Goal: Task Accomplishment & Management: Use online tool/utility

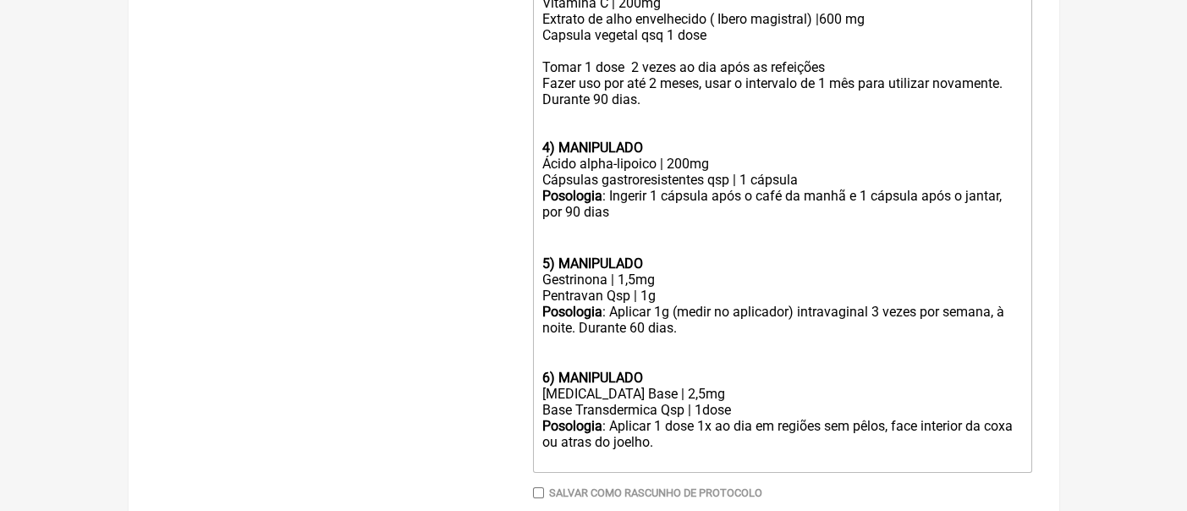
scroll to position [1212, 0]
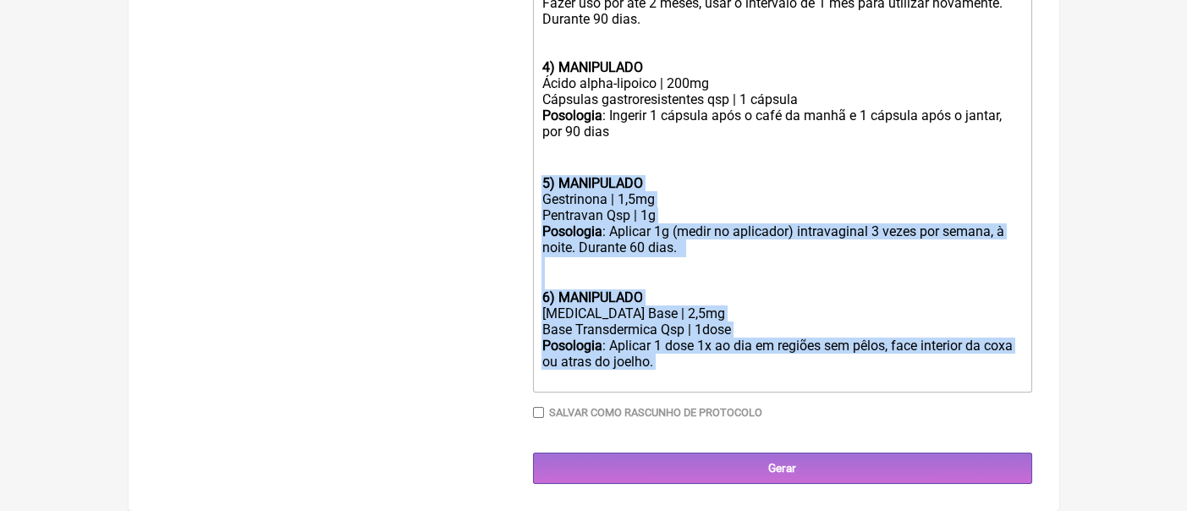
drag, startPoint x: 669, startPoint y: 371, endPoint x: 531, endPoint y: 183, distance: 233.6
copy trix-editor "5) MANIPULADO Gestrinona | 1,5mg Pentravan Qsp | 1g Posologia : Aplicar 1g (med…"
click at [812, 302] on div "6) MANIPULADO [MEDICAL_DATA] Base | 2,5mg" at bounding box center [781, 305] width 480 height 32
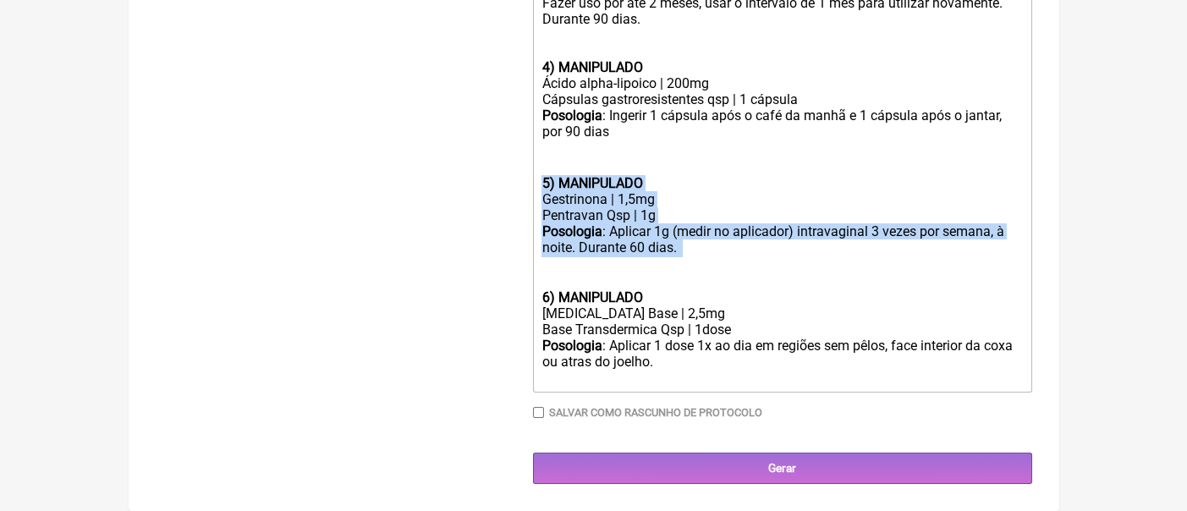
drag, startPoint x: 700, startPoint y: 249, endPoint x: 534, endPoint y: 188, distance: 177.4
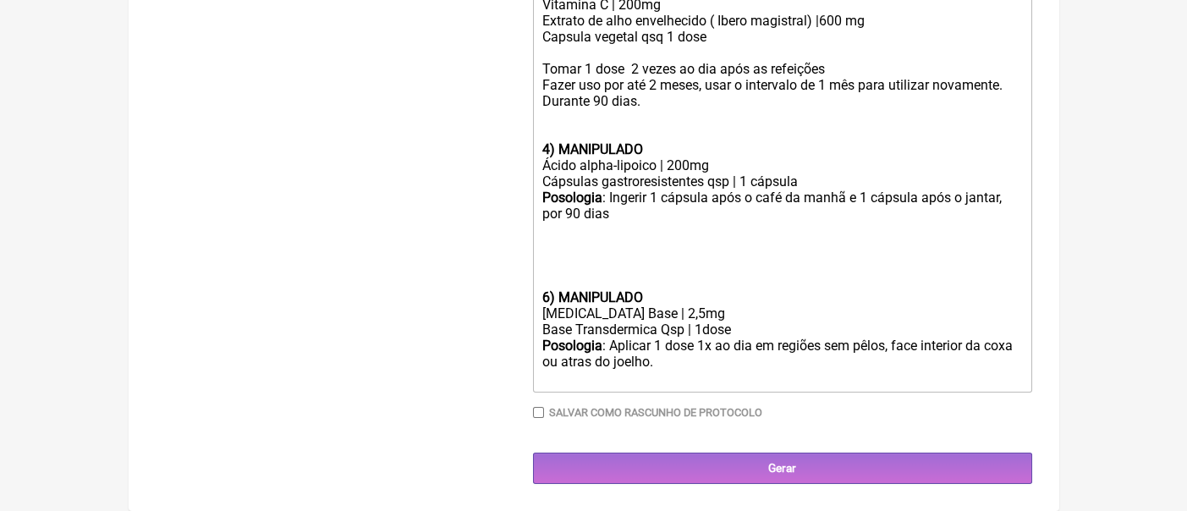
scroll to position [1113, 0]
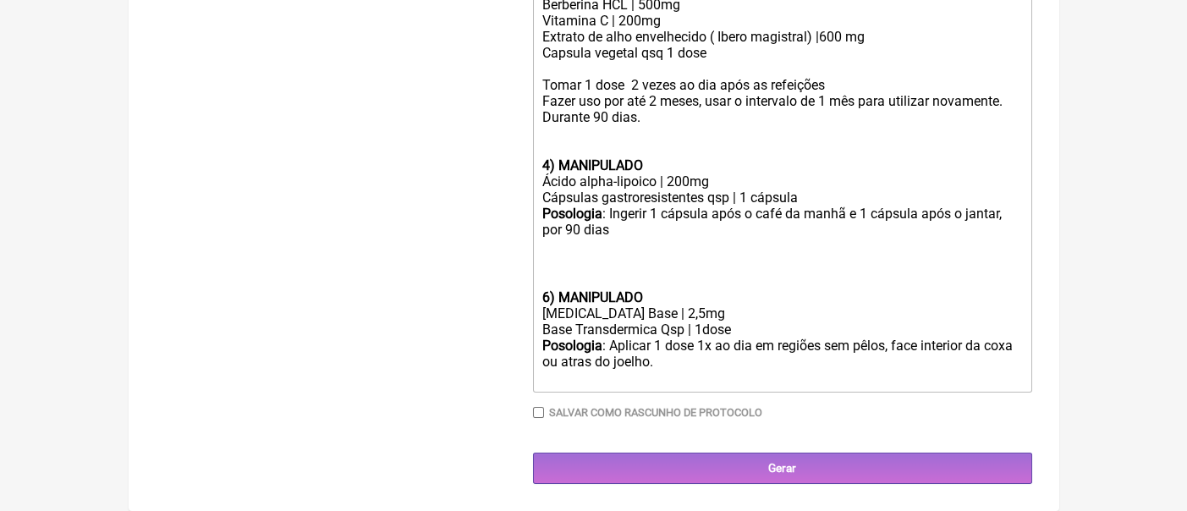
click at [547, 268] on div at bounding box center [781, 265] width 480 height 16
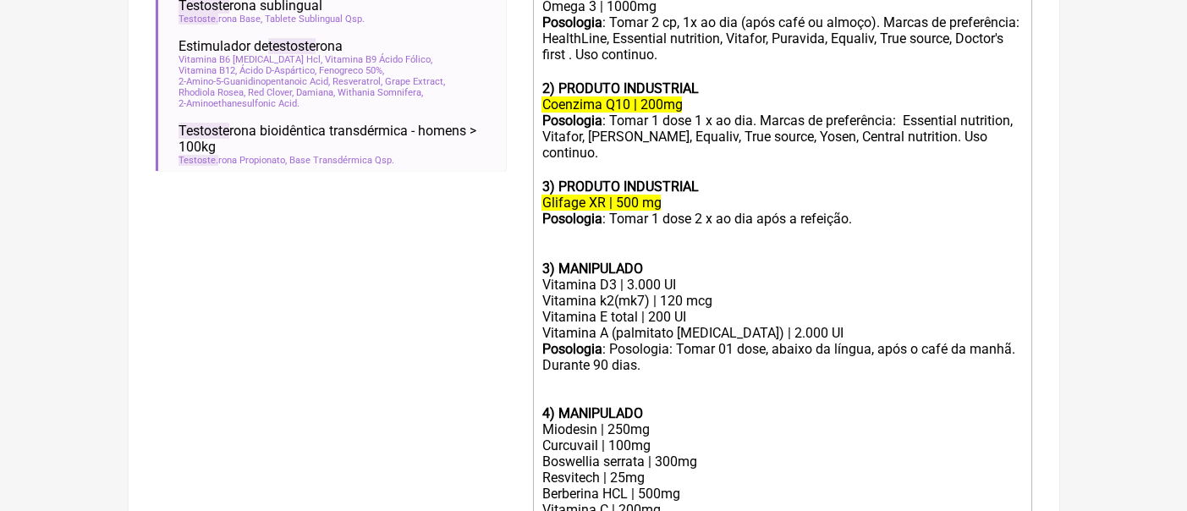
scroll to position [645, 0]
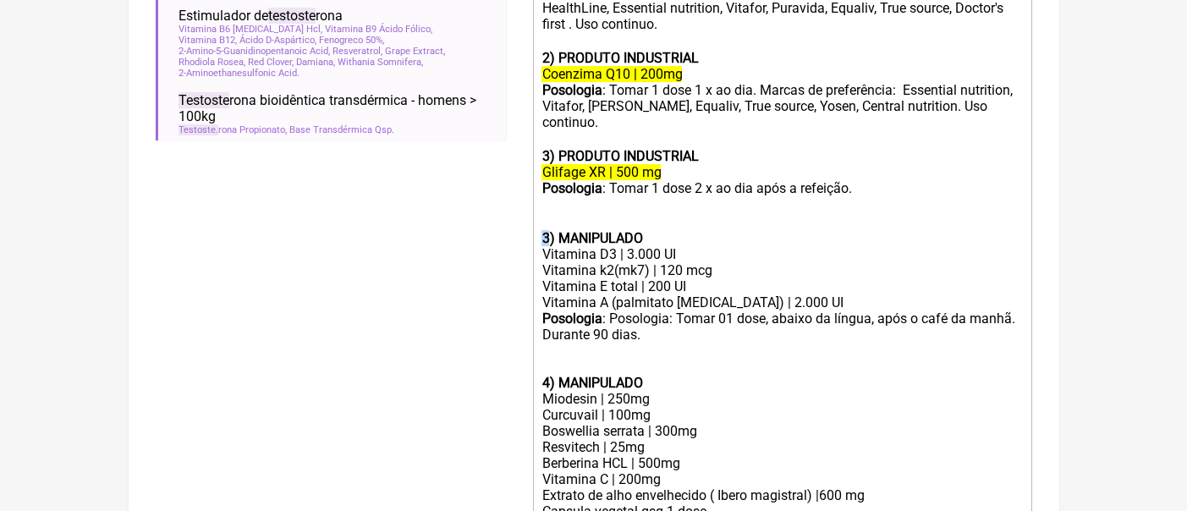
drag, startPoint x: 548, startPoint y: 244, endPoint x: 539, endPoint y: 242, distance: 9.6
click at [539, 242] on trix-editor "1) PRODUTO INDUSTRIAL Ômega 3 | 1000mg Posologia : Tomar 2 cp, 1x ao dia (após …" at bounding box center [782, 390] width 499 height 889
click at [661, 342] on div "Posologia : Posologia: Tomar 01 dose, abaixo da língua, após o café da manhã. D…" at bounding box center [781, 358] width 480 height 96
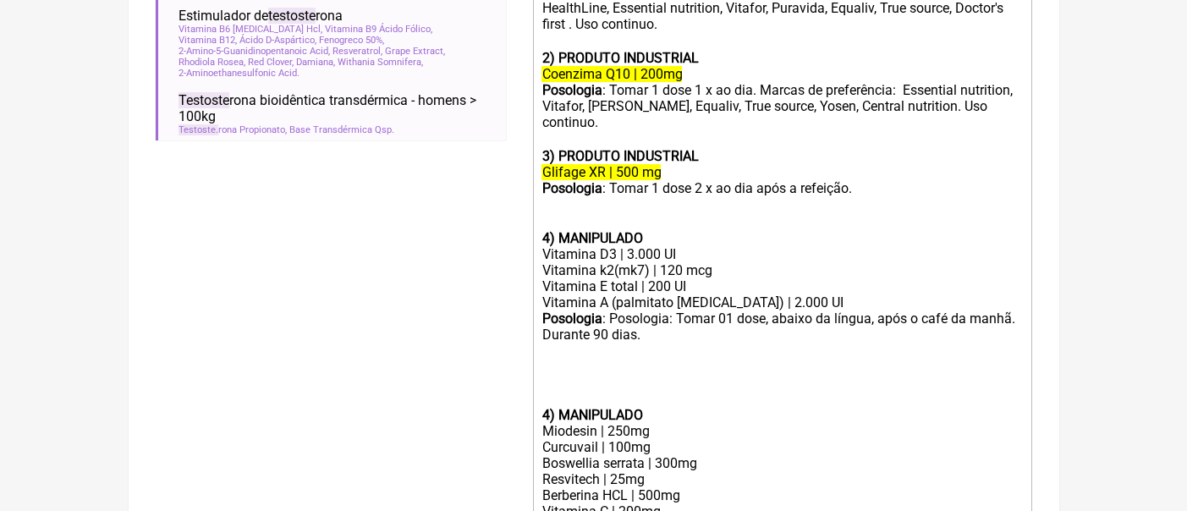
paste trix-editor "strong>3) MANIPULADO</strong></div><div>Metilfolato | 1mg</div><div>Metilcobala…"
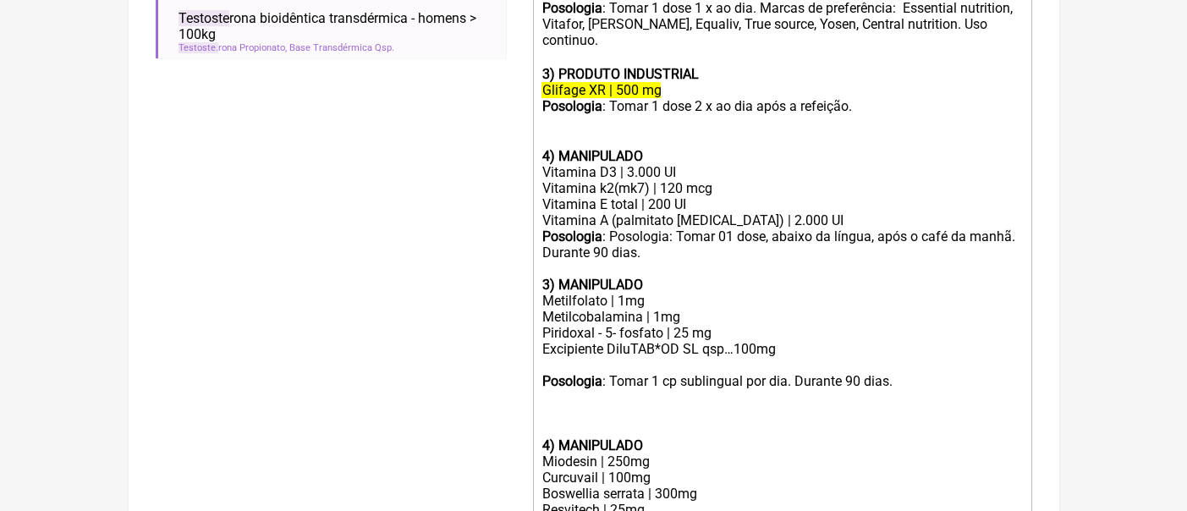
scroll to position [759, 0]
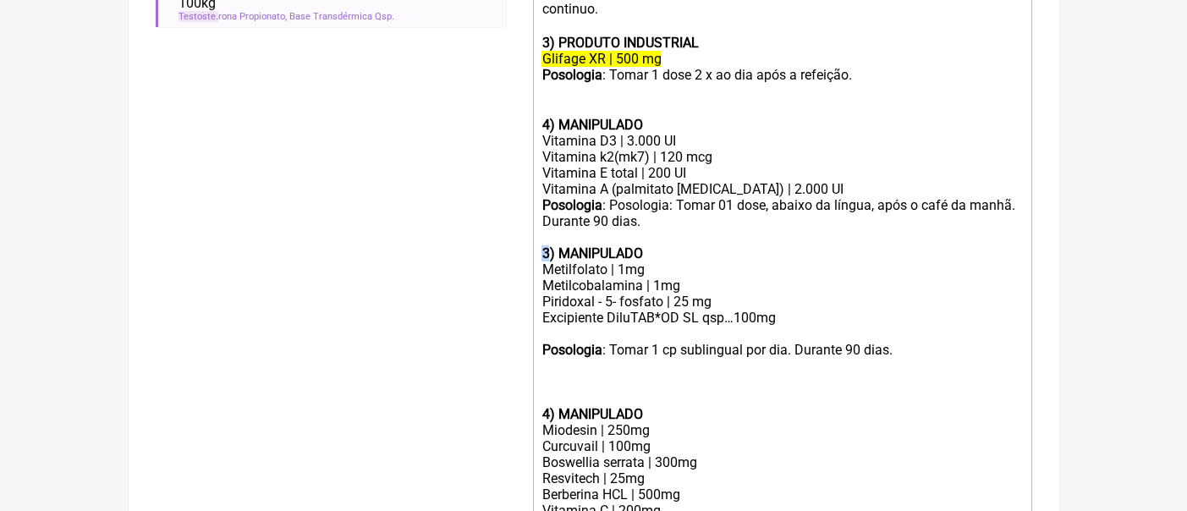
click at [540, 259] on trix-editor "1) PRODUTO INDUSTRIAL Ômega 3 | 1000mg Posologia : Tomar 2 cp, 1x ao dia (após …" at bounding box center [782, 350] width 499 height 1034
click at [852, 354] on div "Posologia : Tomar 1 cp sublingual por dia. Durante 90 dias." at bounding box center [781, 350] width 480 height 16
click at [881, 326] on div "Excipiente DiluTAB*OD SL qsp…100mg" at bounding box center [781, 318] width 480 height 16
click at [592, 342] on div at bounding box center [781, 334] width 480 height 16
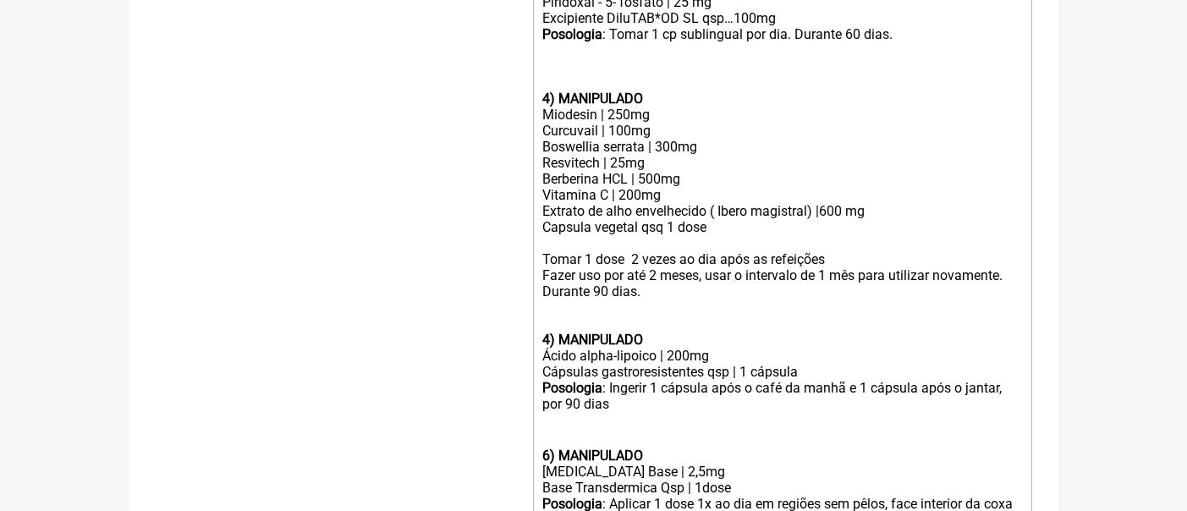
scroll to position [984, 0]
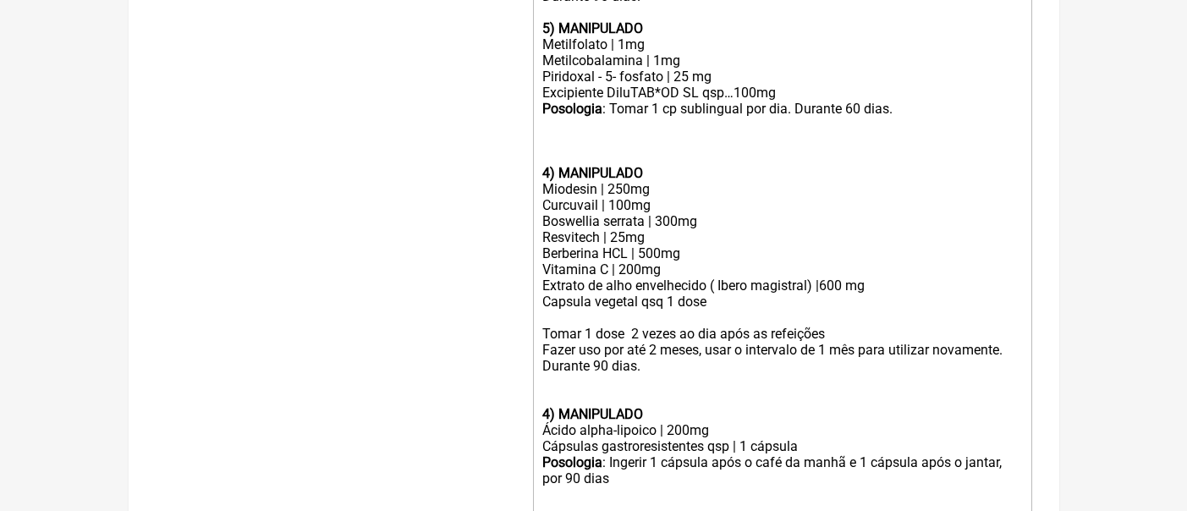
click at [562, 156] on div "4) MANIPULADO Miodesin | 250mg" at bounding box center [781, 157] width 480 height 80
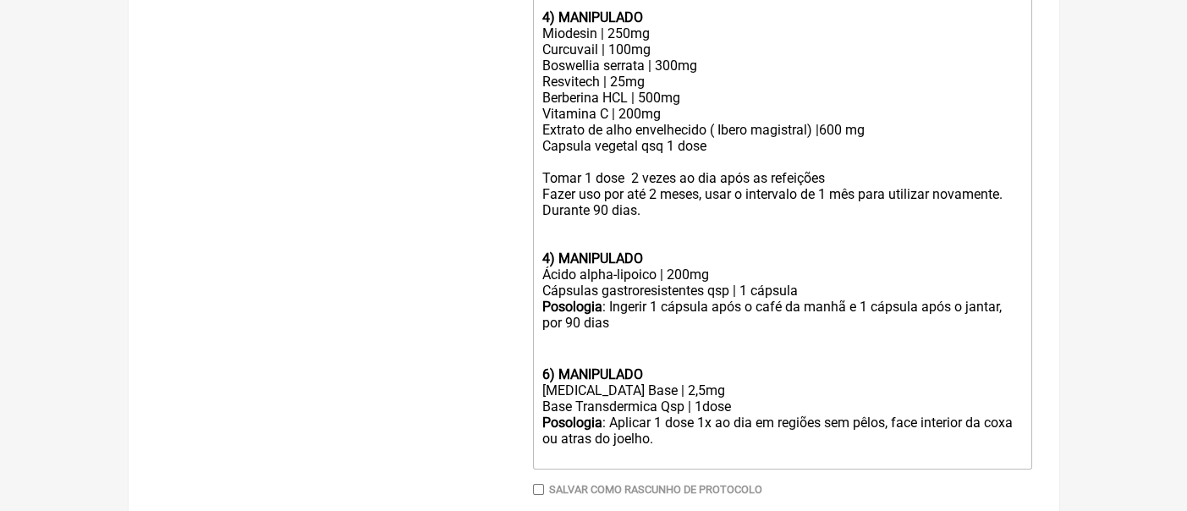
scroll to position [1097, 0]
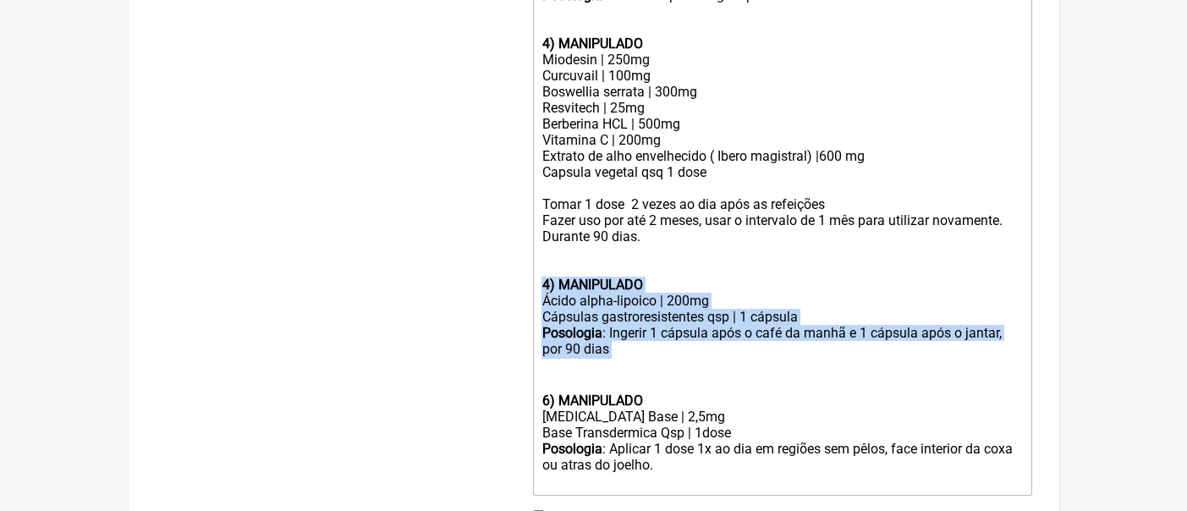
drag, startPoint x: 635, startPoint y: 365, endPoint x: 526, endPoint y: 288, distance: 133.5
click at [639, 288] on strong "4) MANIPULADO" at bounding box center [591, 285] width 101 height 16
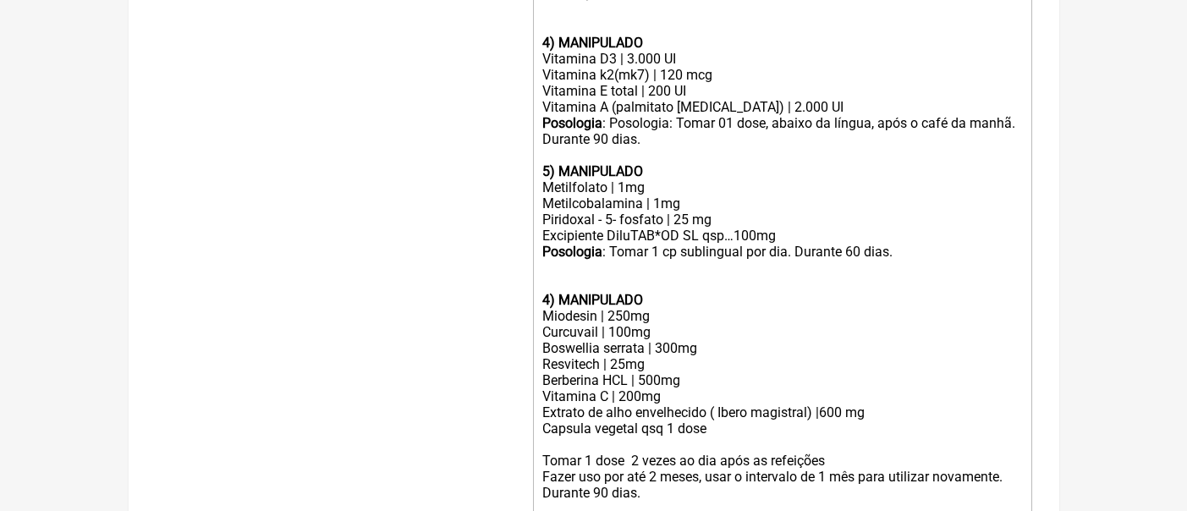
scroll to position [871, 0]
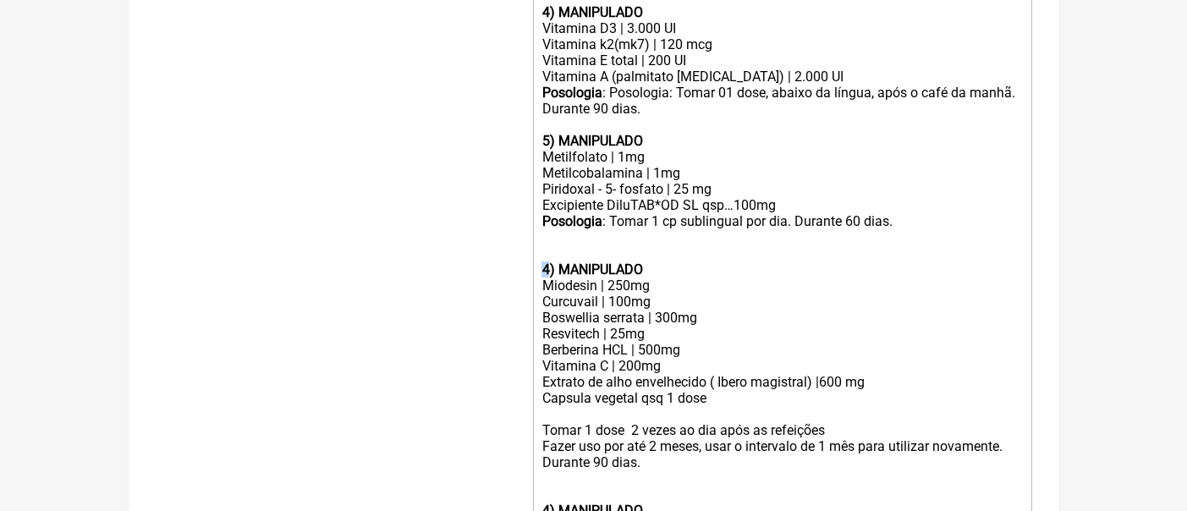
click at [543, 277] on strong "4) MANIPULADO" at bounding box center [591, 269] width 101 height 16
click at [773, 365] on div "Boswellia serrata | 300mg Resvitech | 25mg Berberina HCL | 500mg Vitamina C | 2…" at bounding box center [781, 350] width 480 height 80
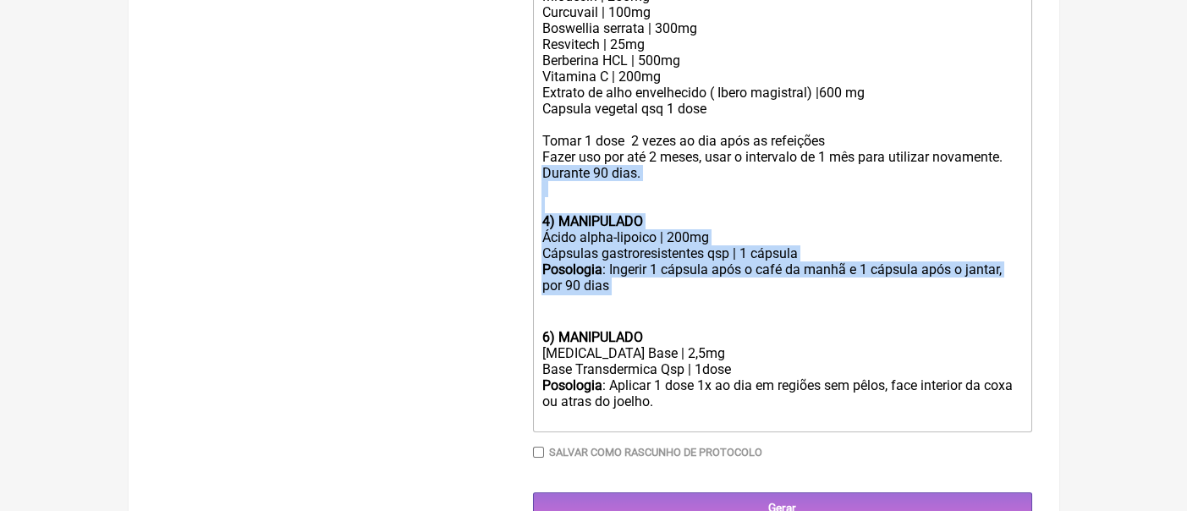
scroll to position [1097, 0]
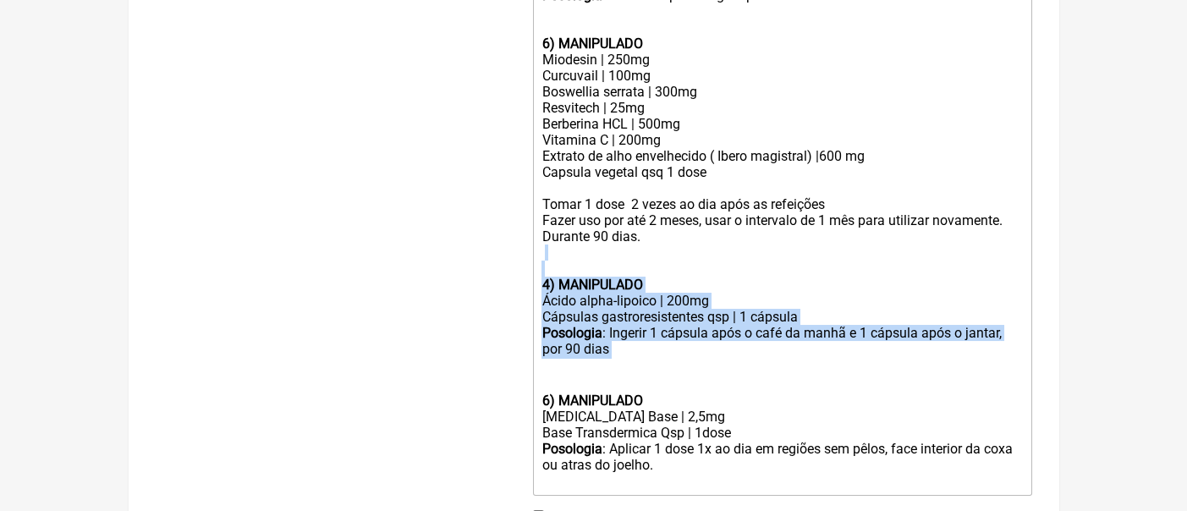
drag, startPoint x: 639, startPoint y: 254, endPoint x: 529, endPoint y: 276, distance: 113.0
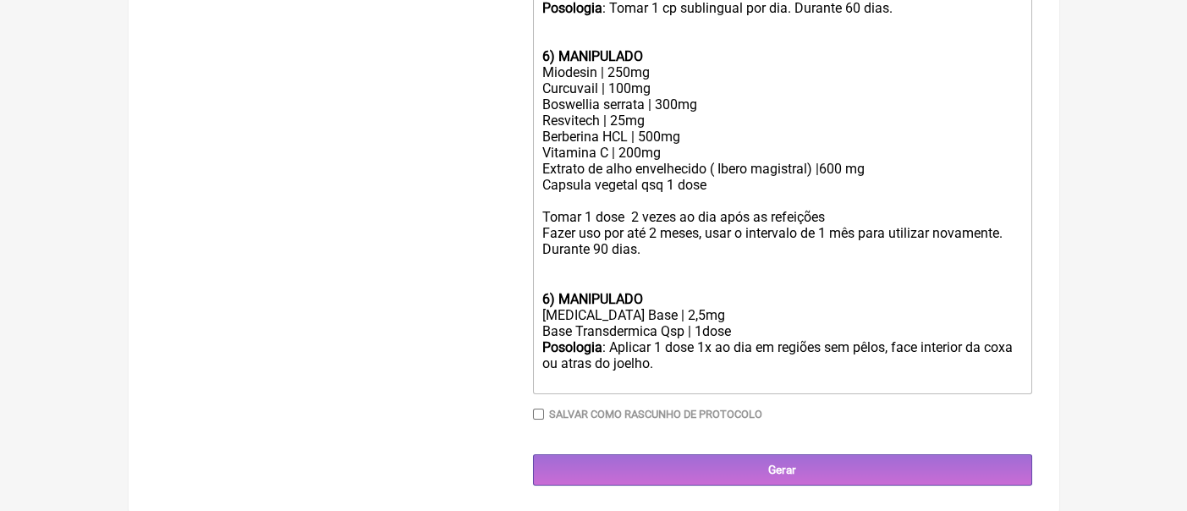
scroll to position [1095, 0]
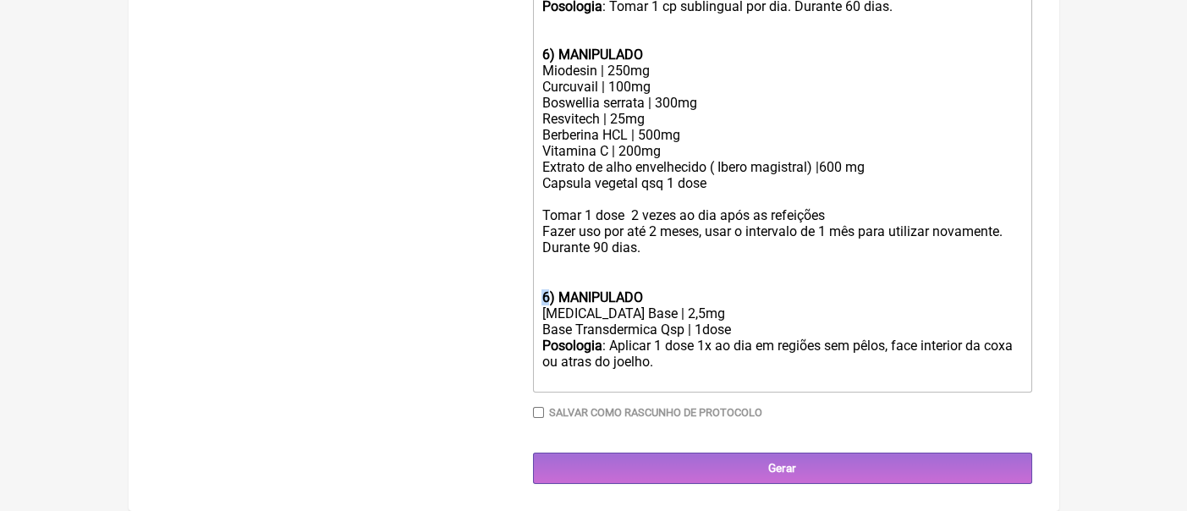
click at [543, 299] on strong "6) MANIPULADO" at bounding box center [591, 297] width 101 height 16
click at [630, 268] on div "ㅤ" at bounding box center [781, 264] width 480 height 18
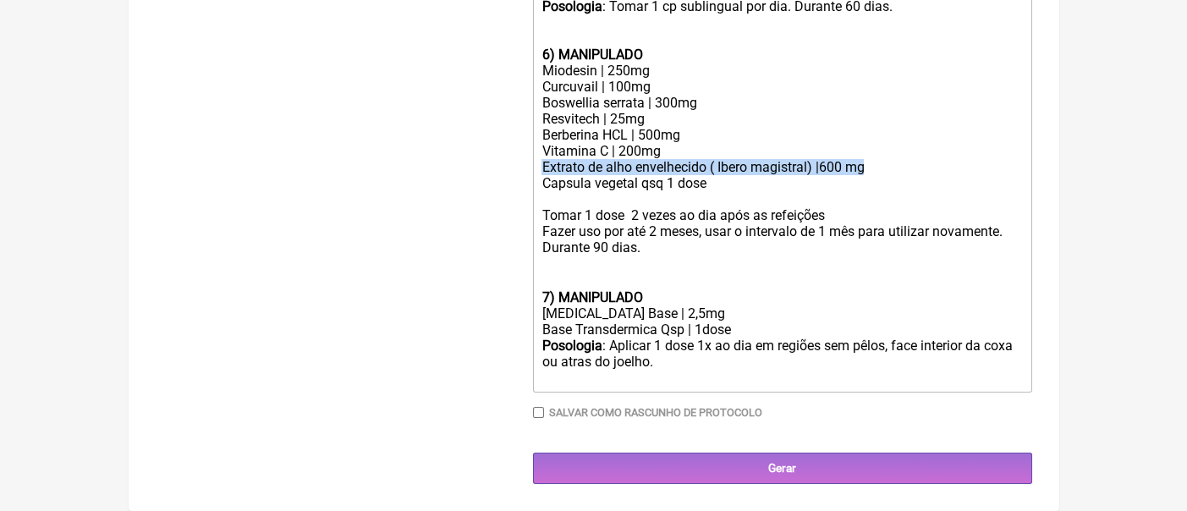
drag, startPoint x: 875, startPoint y: 167, endPoint x: 536, endPoint y: 164, distance: 338.3
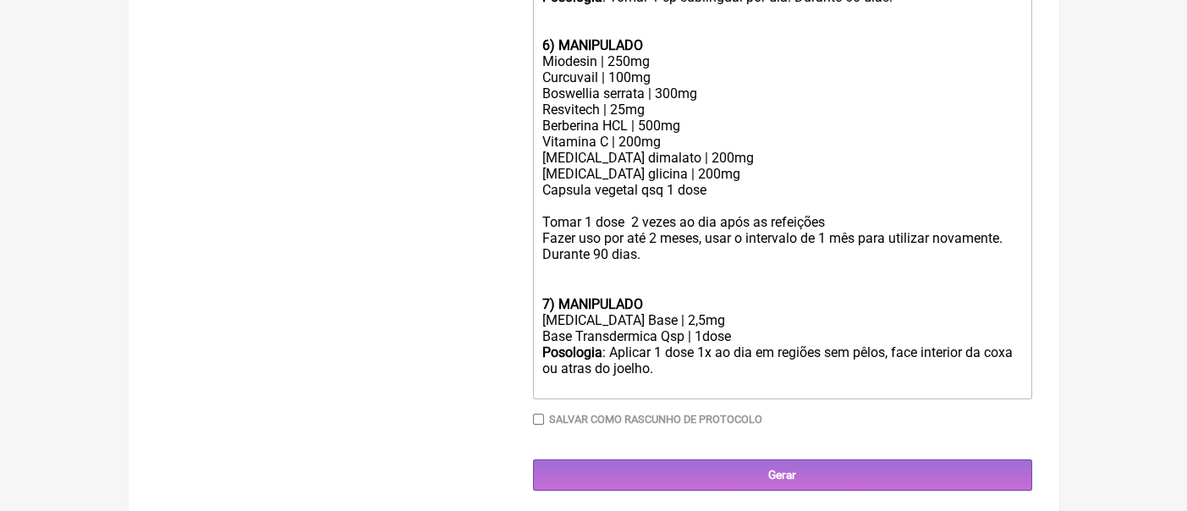
click at [679, 328] on div "7) MANIPULADO [MEDICAL_DATA] Base | 2,5mg" at bounding box center [781, 312] width 480 height 32
click at [699, 304] on div "7) MANIPULADO [MEDICAL_DATA] Base | 2,5mg" at bounding box center [781, 312] width 480 height 32
drag, startPoint x: 663, startPoint y: 381, endPoint x: 534, endPoint y: 320, distance: 143.0
paste trix-editor "<lor><ipsumd>2) SITAMET CONSECTETU</adipis></eli><sed>Doeiu 5 | 8541te</inc><ut…"
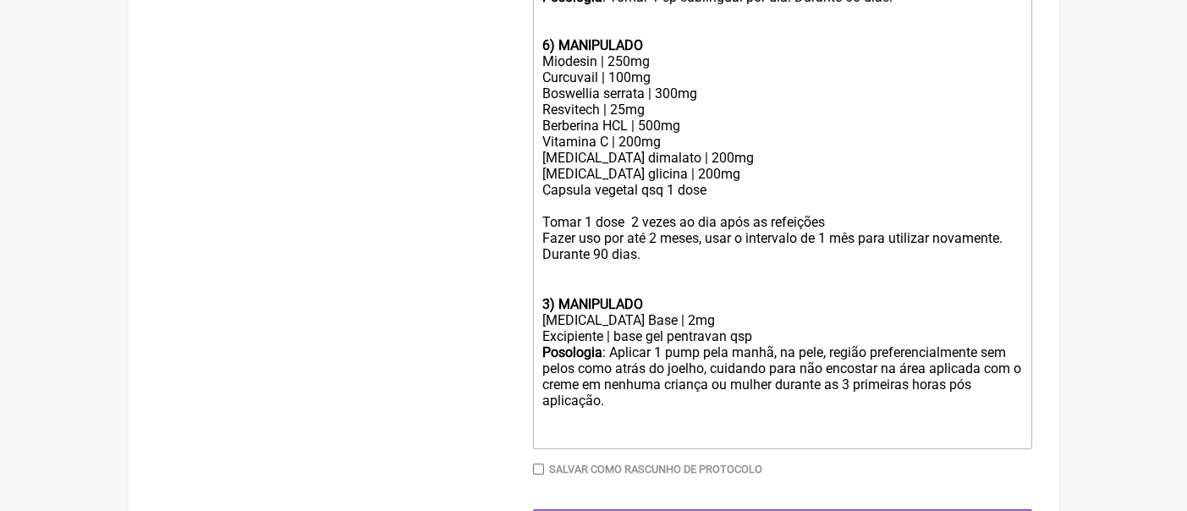
click at [549, 312] on strong "3) MANIPULADO" at bounding box center [591, 304] width 101 height 16
click at [542, 312] on div "7 ) MANIPULADO" at bounding box center [781, 304] width 480 height 16
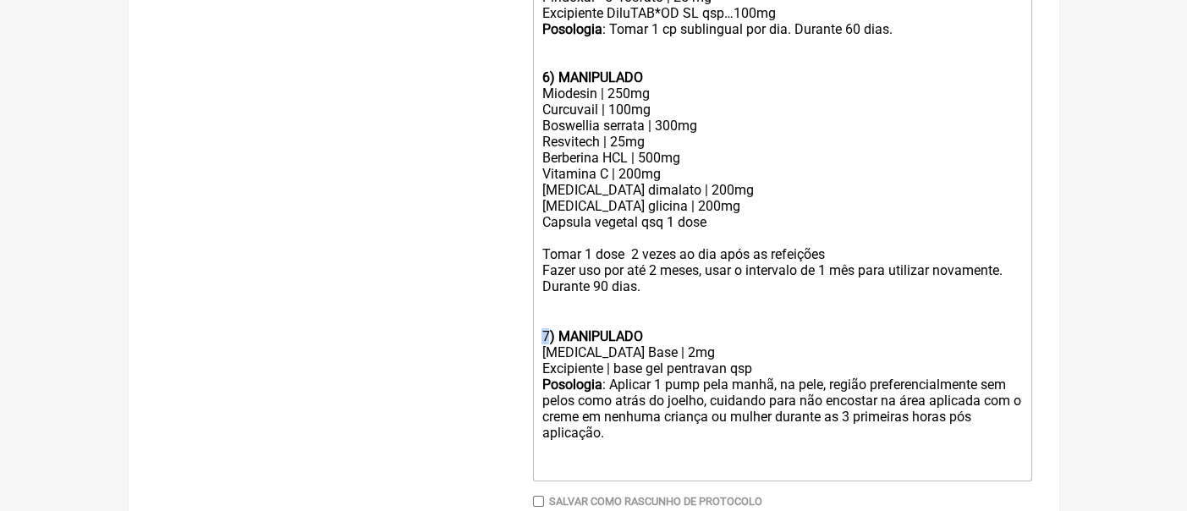
scroll to position [306, 0]
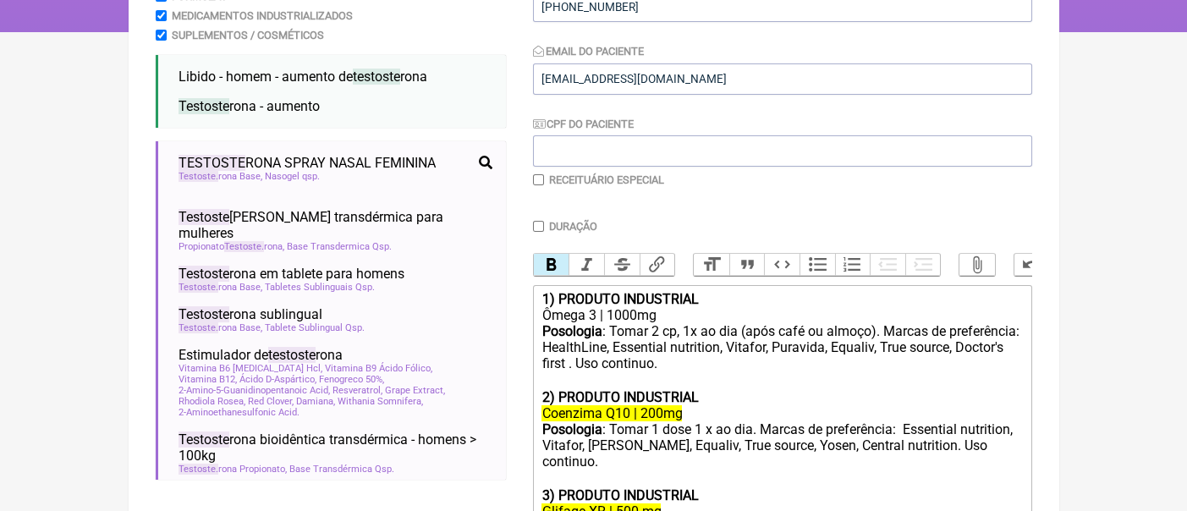
click at [550, 269] on button "Bold" at bounding box center [552, 265] width 36 height 22
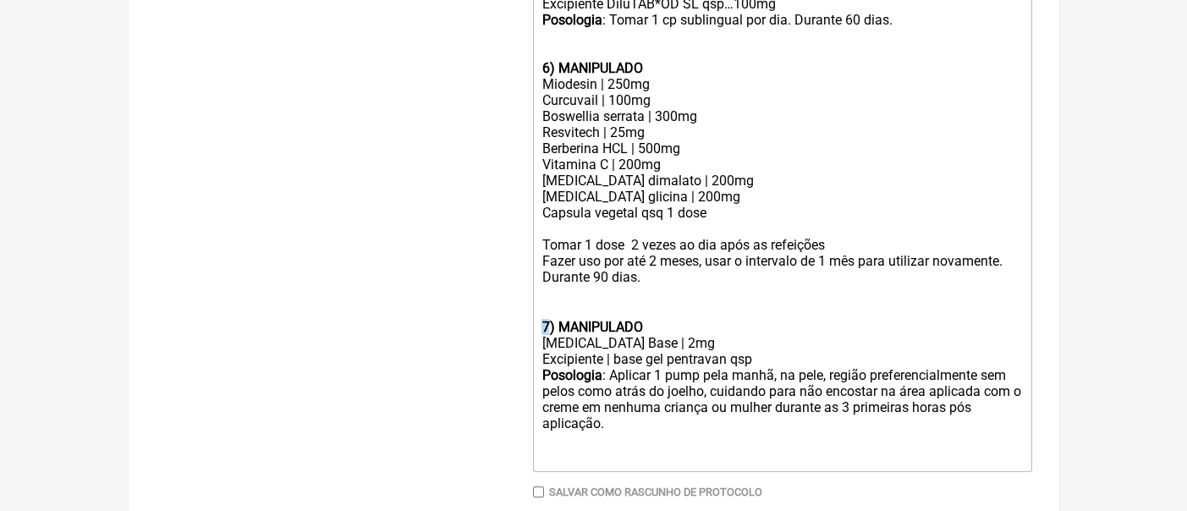
scroll to position [1162, 0]
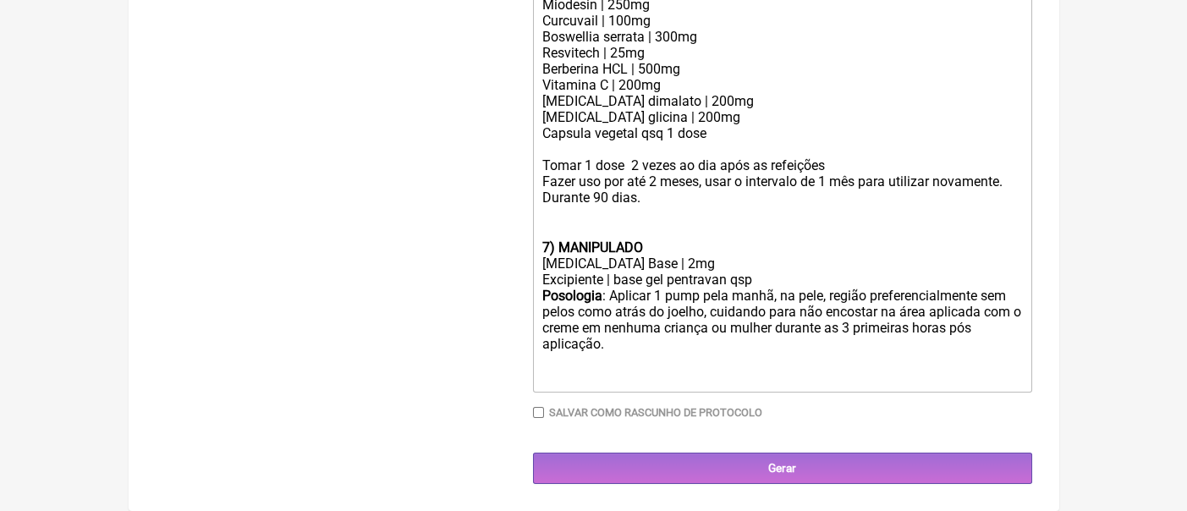
click at [644, 353] on div "Posologia : Aplicar 1 pump pela manhã, na pele, região preferencialmente sem pe…" at bounding box center [781, 321] width 480 height 66
click at [672, 270] on div "[MEDICAL_DATA] Base | 2mg" at bounding box center [781, 263] width 480 height 16
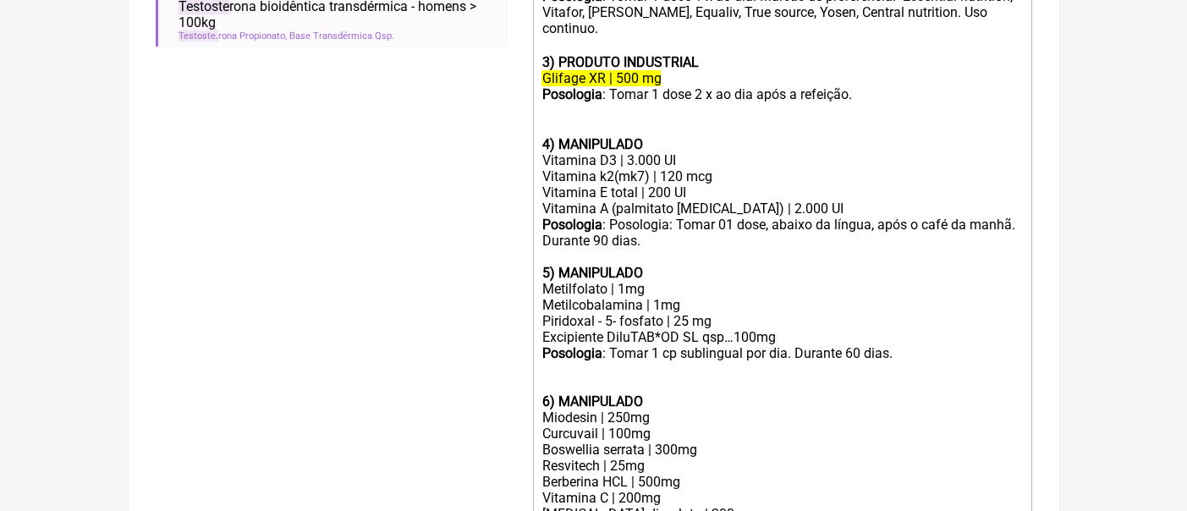
scroll to position [710, 0]
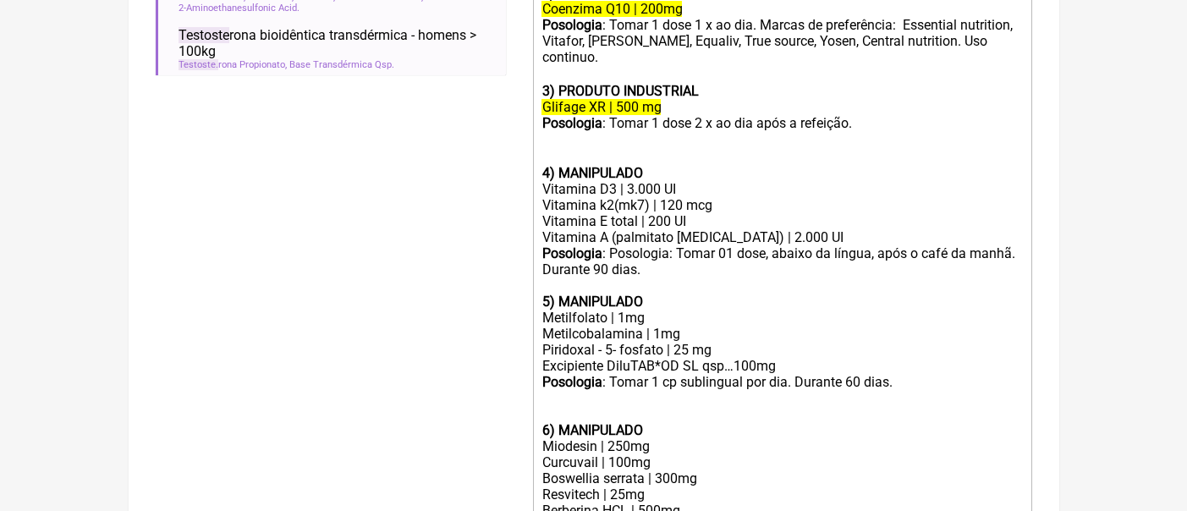
click at [630, 194] on div "Vitamina D3 | 3.000 UI" at bounding box center [781, 189] width 480 height 16
type trix-editor "<lor><ipsumd>3) SITAMET CONSECTETU</adipis></eli><sed>Doeiu 8 | 5045te</inc><ut…"
click at [688, 277] on div "Posologia : Posologia: Tomar 01 dose, abaixo da língua, após o café da manhã. D…" at bounding box center [781, 277] width 480 height 64
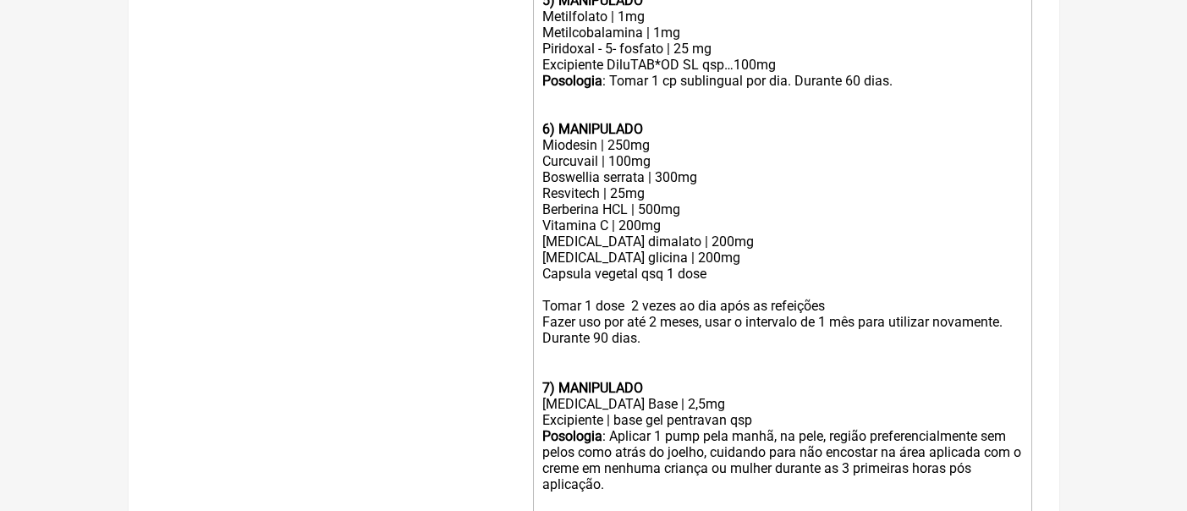
scroll to position [1162, 0]
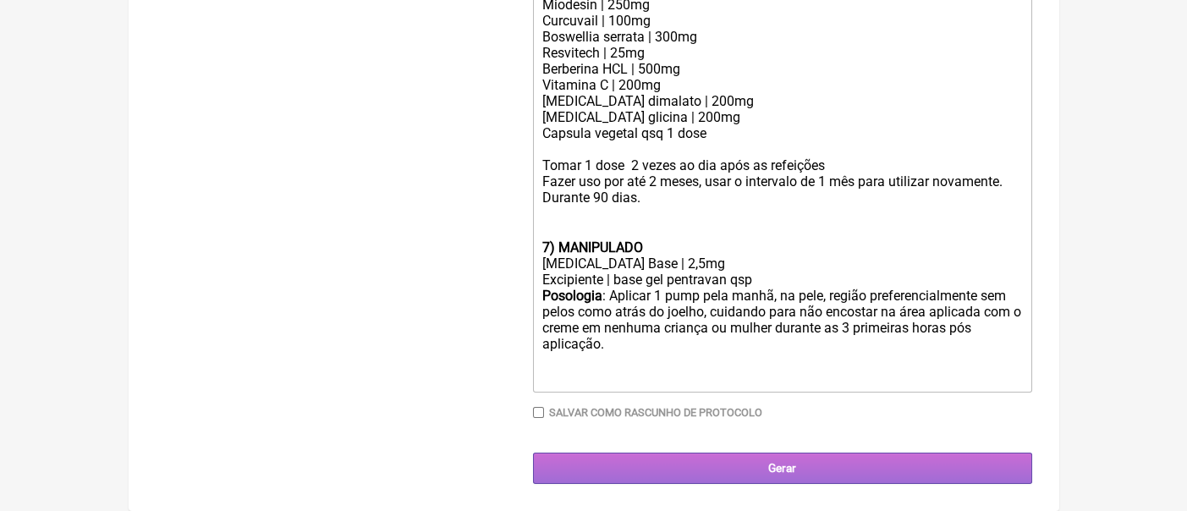
click at [721, 469] on input "Gerar" at bounding box center [782, 467] width 499 height 31
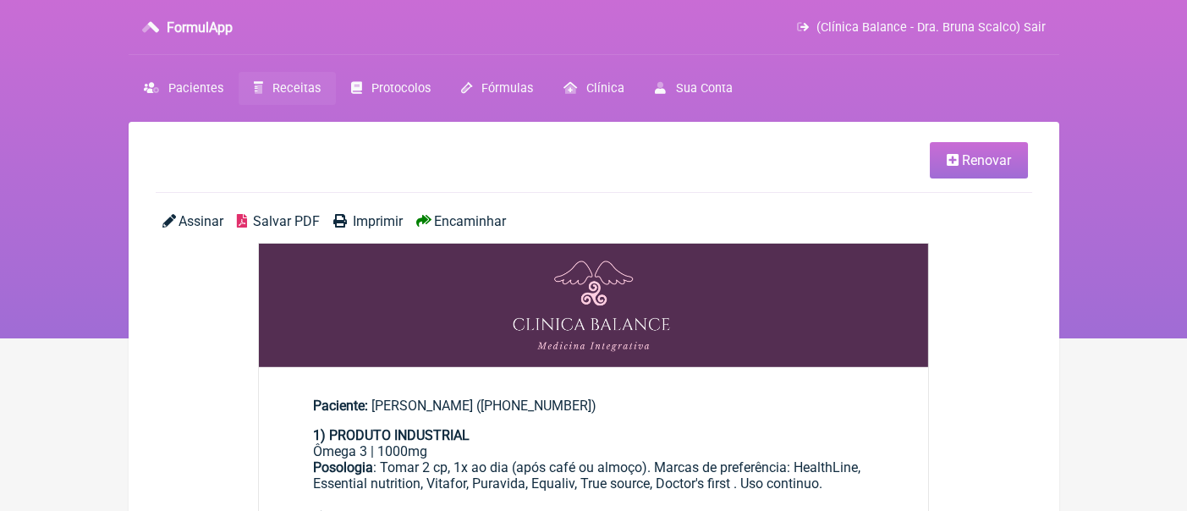
click at [292, 223] on span "Salvar PDF" at bounding box center [286, 221] width 67 height 16
